Goal: Information Seeking & Learning: Learn about a topic

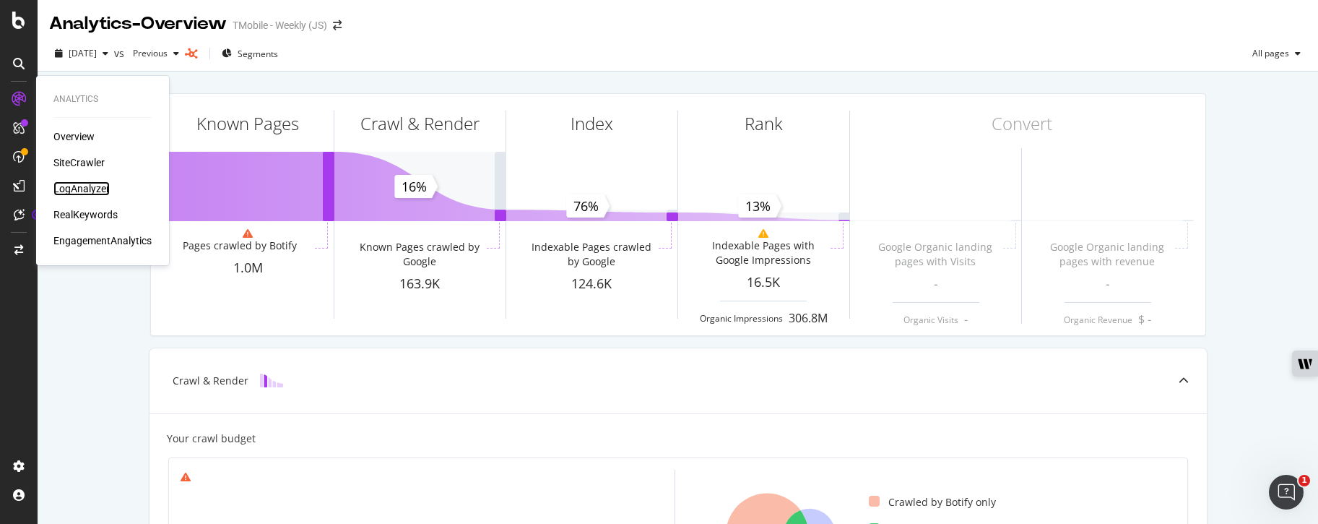
click at [64, 186] on div "LogAnalyzer" at bounding box center [81, 188] width 56 height 14
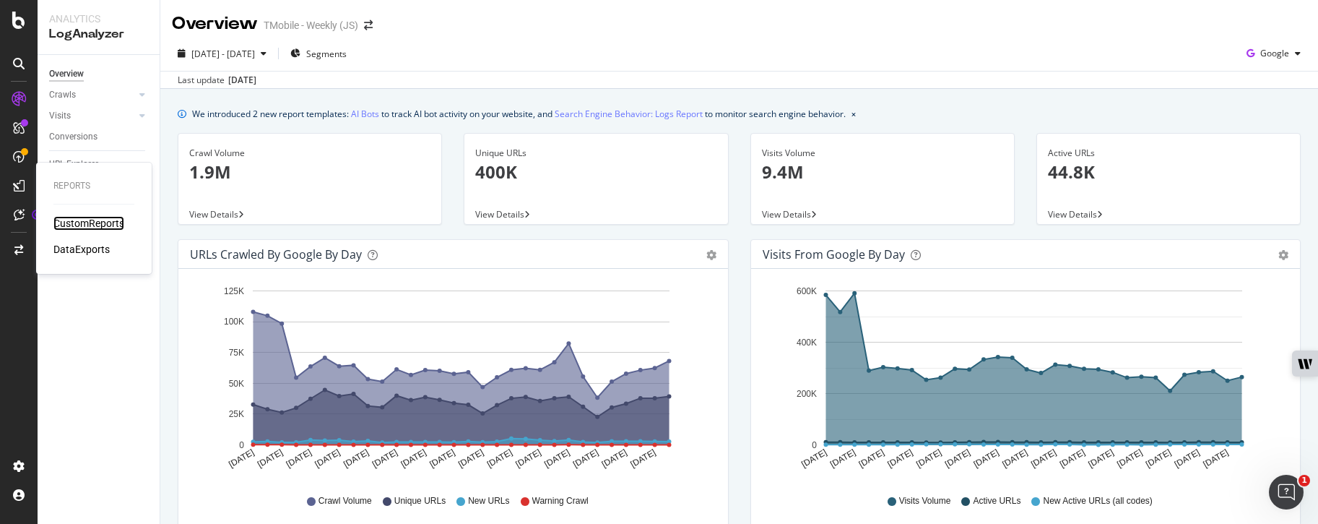
click at [87, 224] on div "CustomReports" at bounding box center [88, 223] width 71 height 14
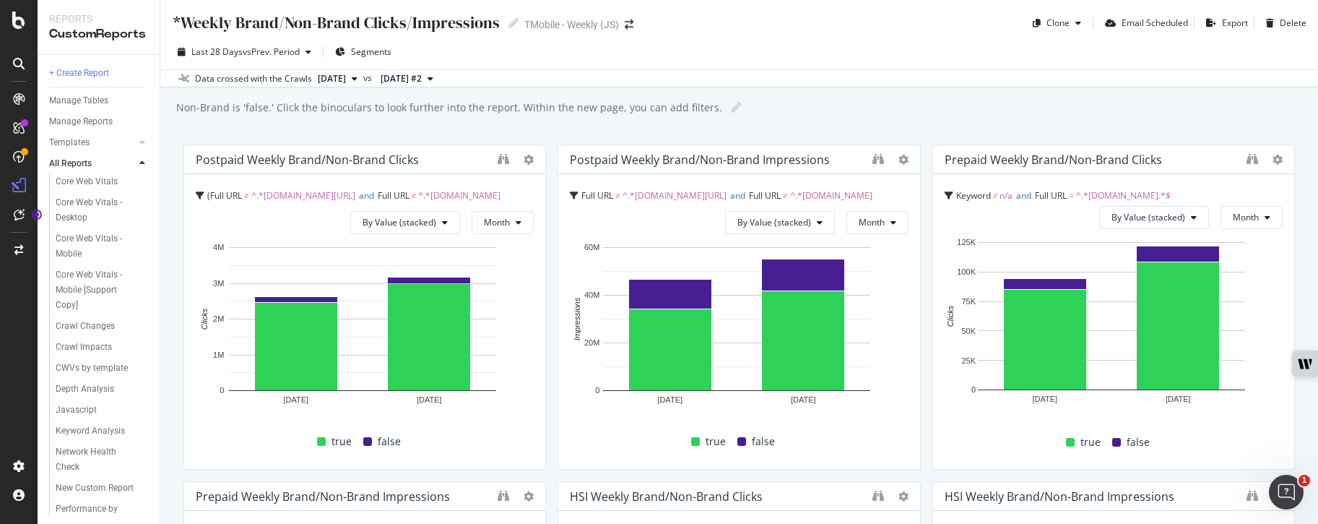
scroll to position [335, 0]
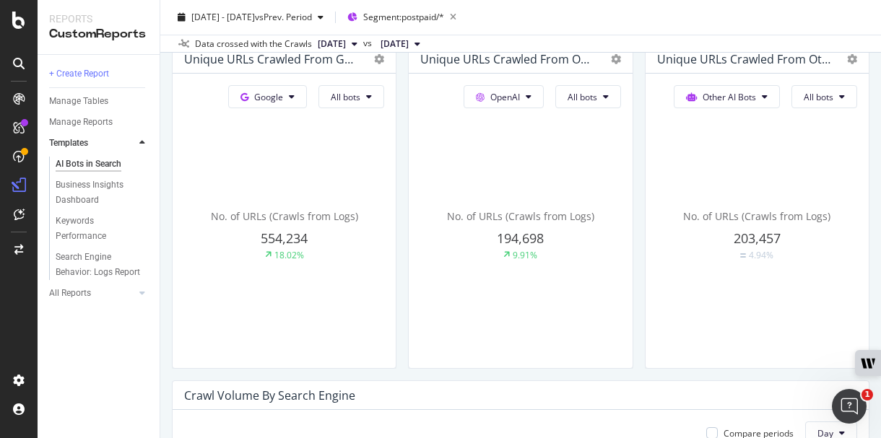
scroll to position [368, 0]
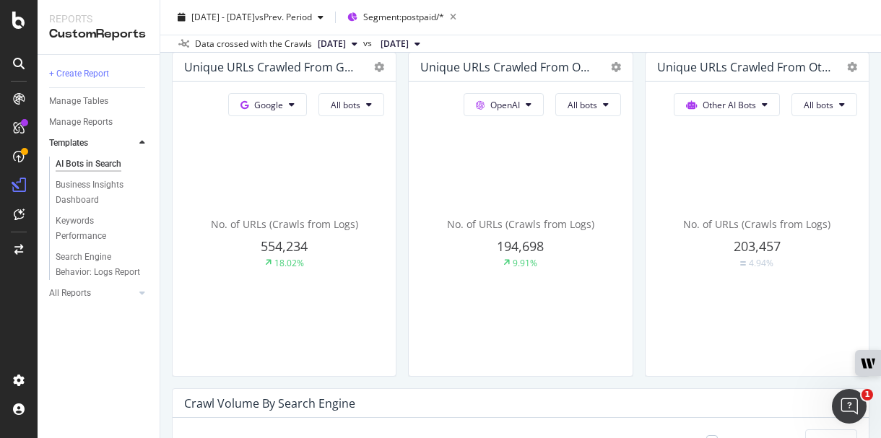
click at [168, 271] on div "AI Bots in Search AI Bots in Search TMobile - Weekly (JS) Clone Schedule Email …" at bounding box center [520, 219] width 721 height 438
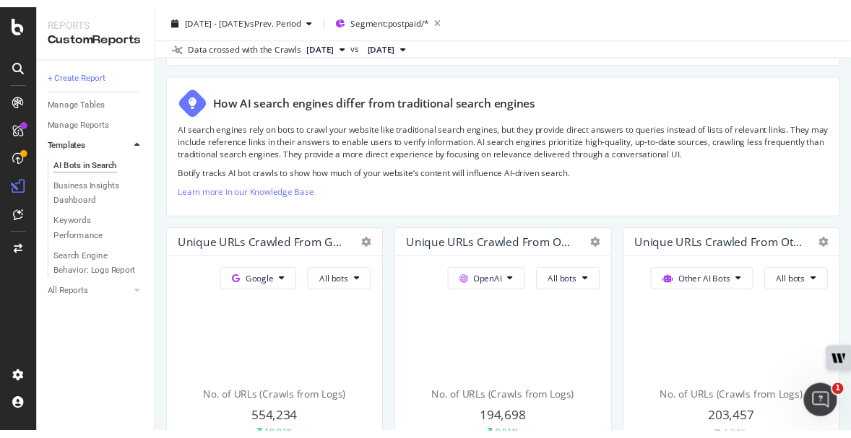
scroll to position [113, 0]
